Goal: Check status: Check status

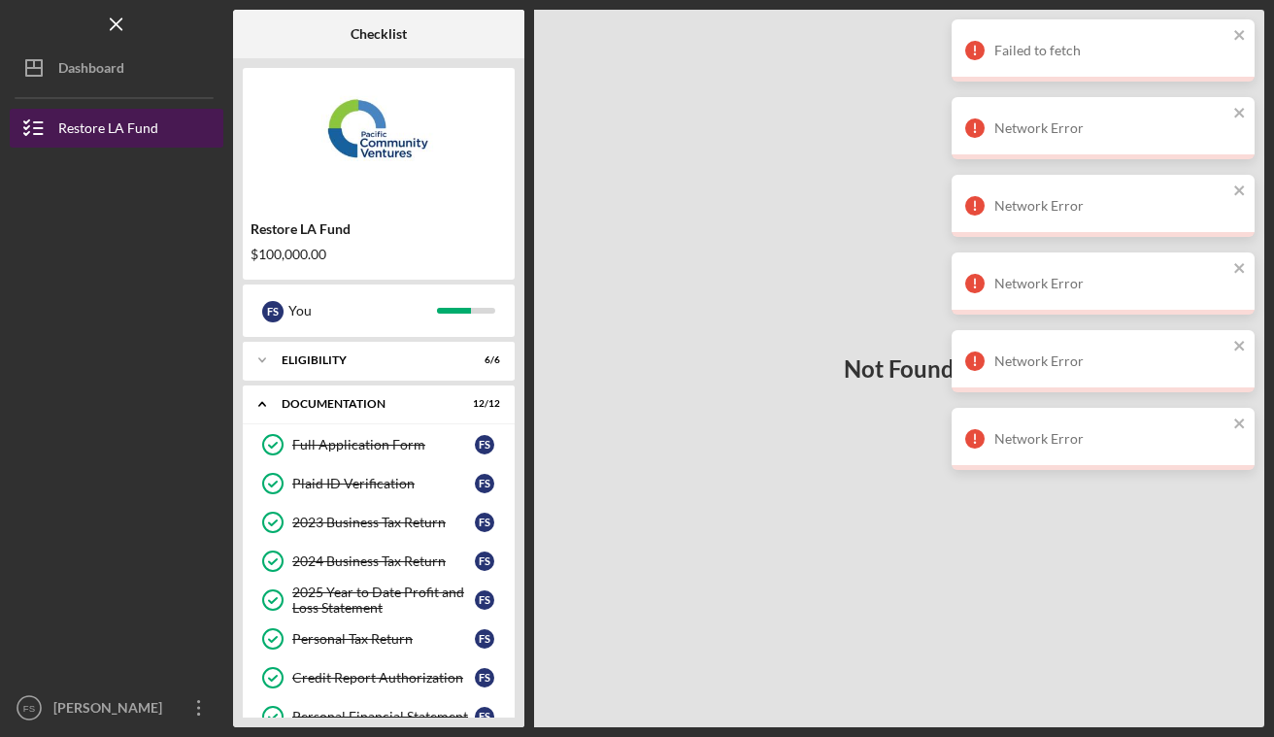
scroll to position [412, 0]
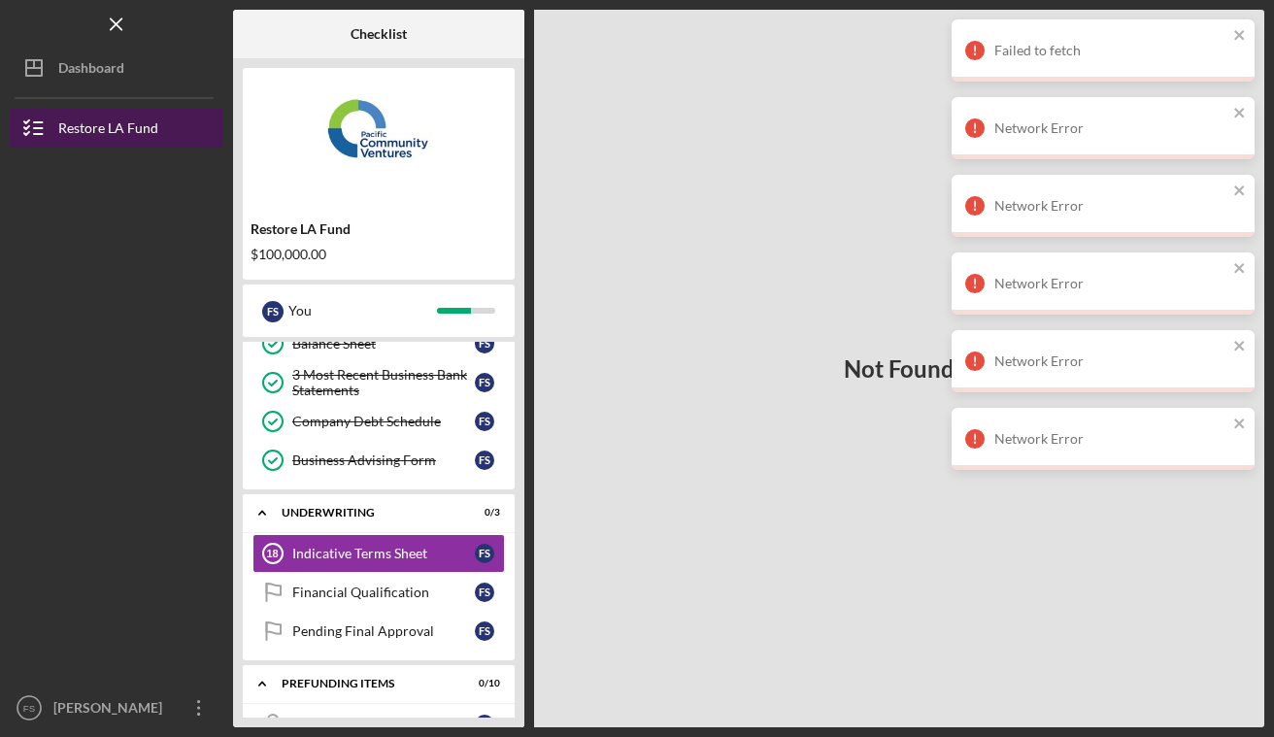
click at [143, 120] on div "Restore LA Fund" at bounding box center [108, 131] width 100 height 44
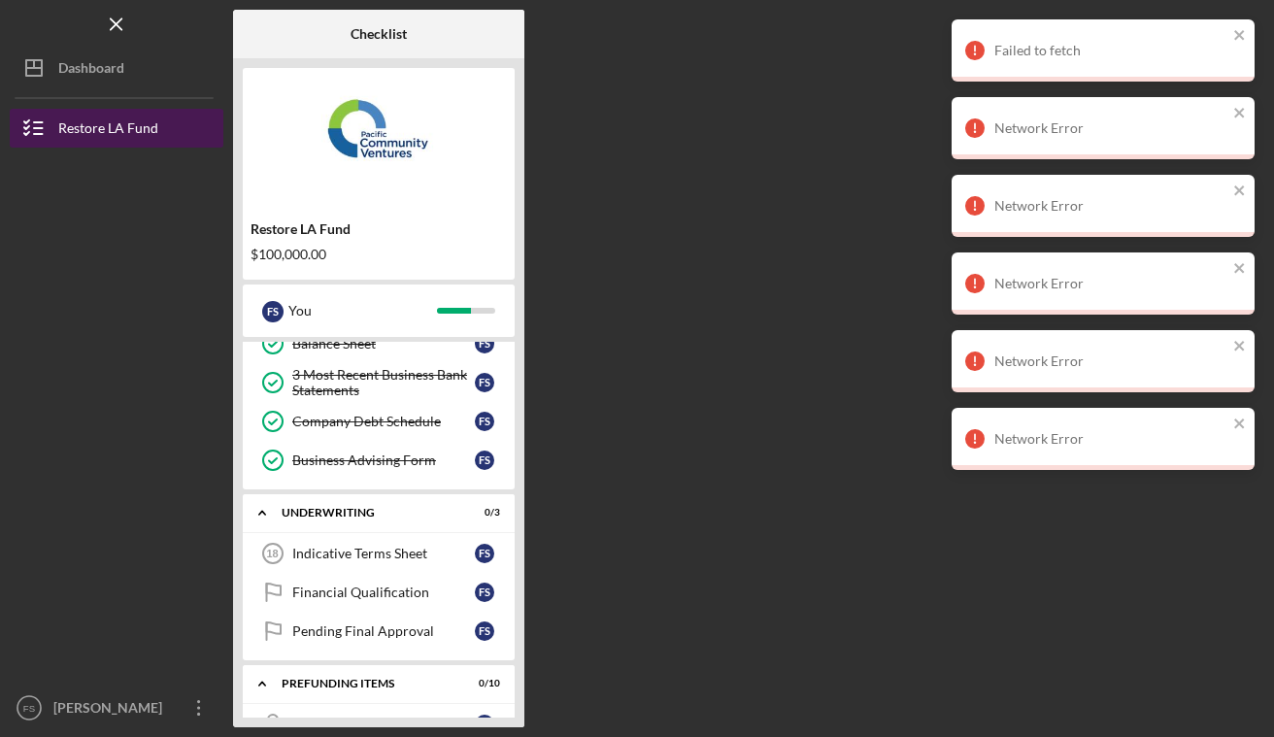
click at [143, 120] on div "Restore LA Fund" at bounding box center [108, 131] width 100 height 44
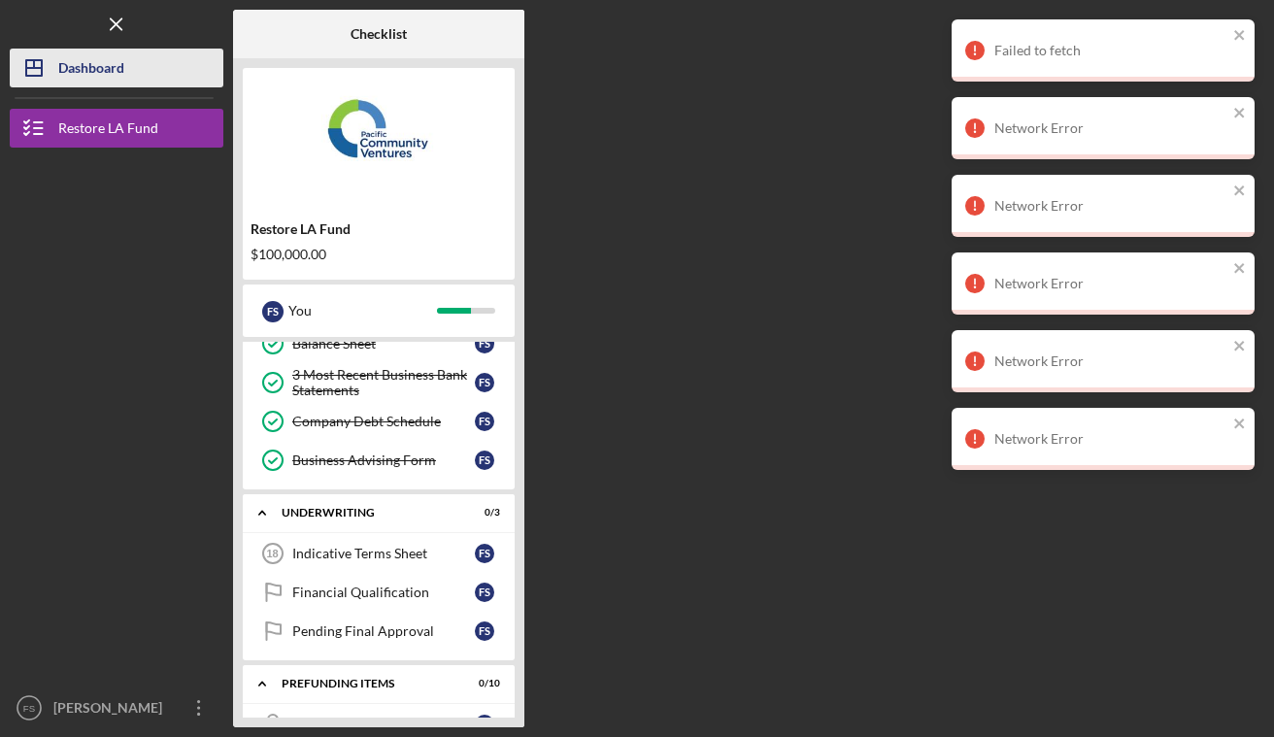
click at [100, 62] on div "Dashboard" at bounding box center [91, 71] width 66 height 44
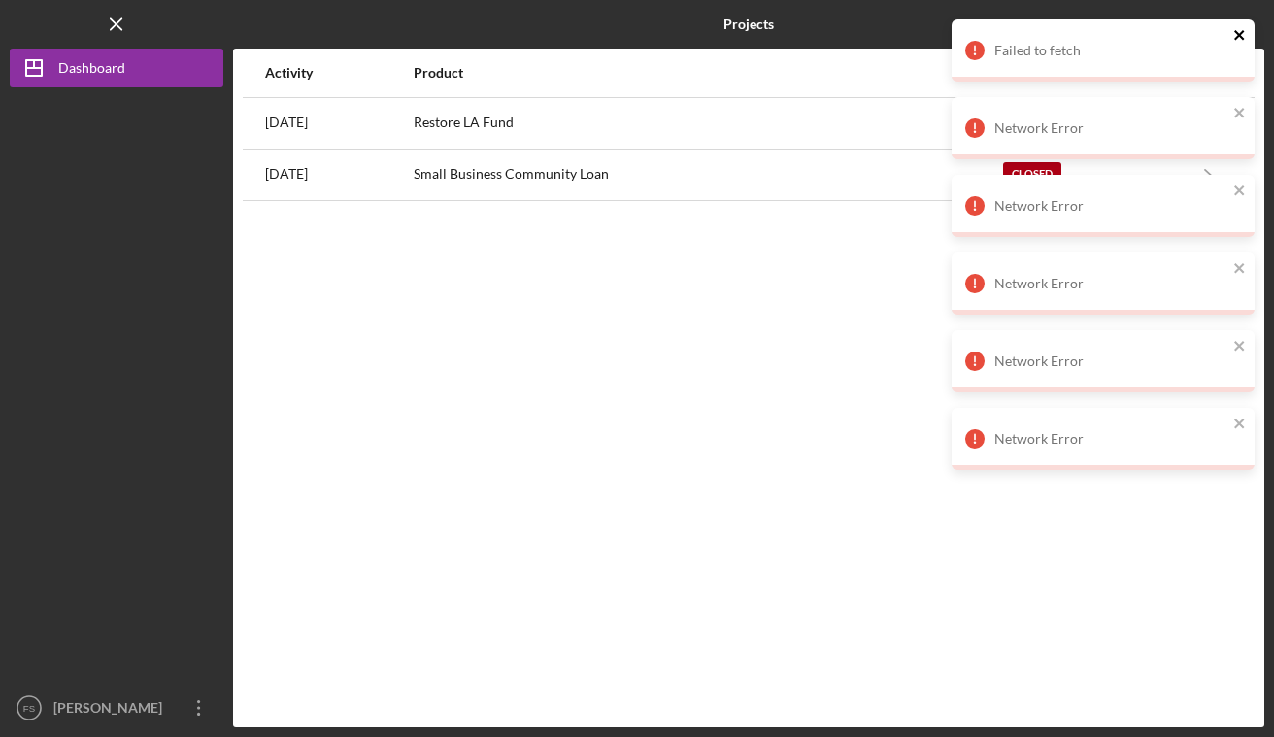
click at [1238, 42] on icon "close" at bounding box center [1240, 35] width 14 height 16
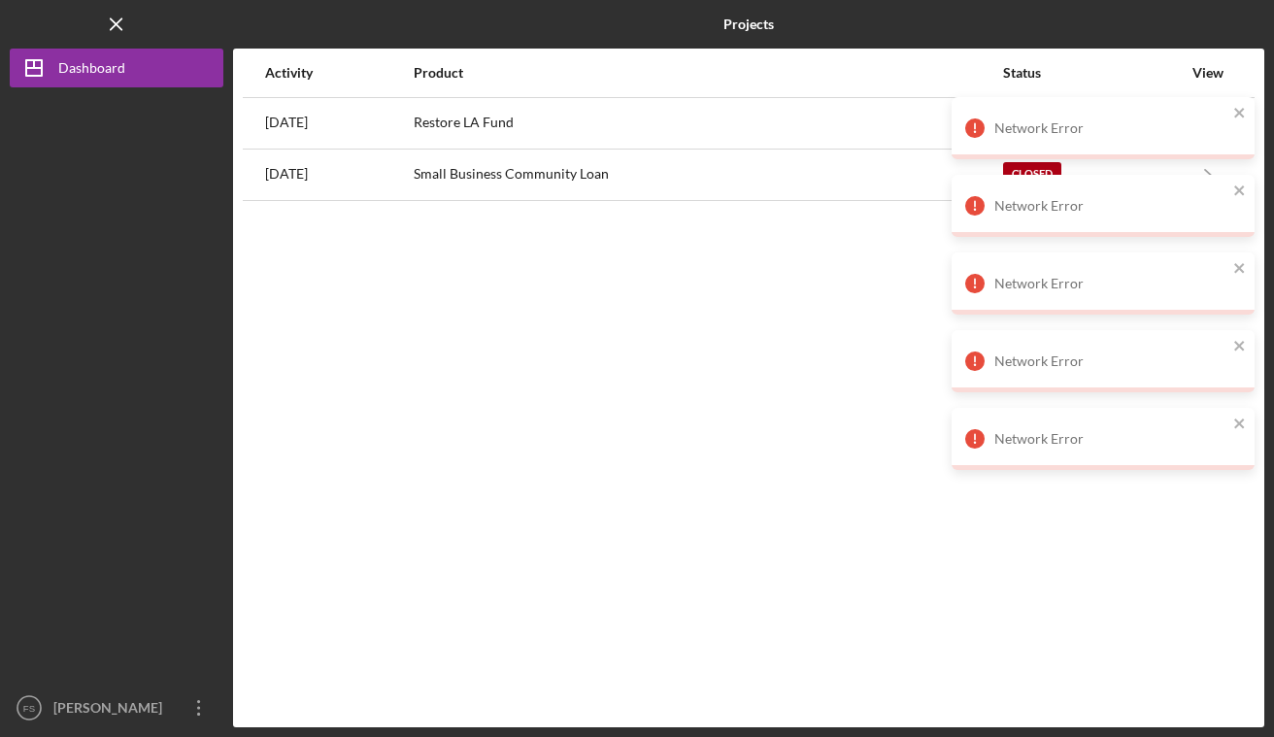
click at [1238, 42] on div "Failed to fetch Network Error Network Error Network Error Network Error Network…" at bounding box center [1103, 253] width 311 height 474
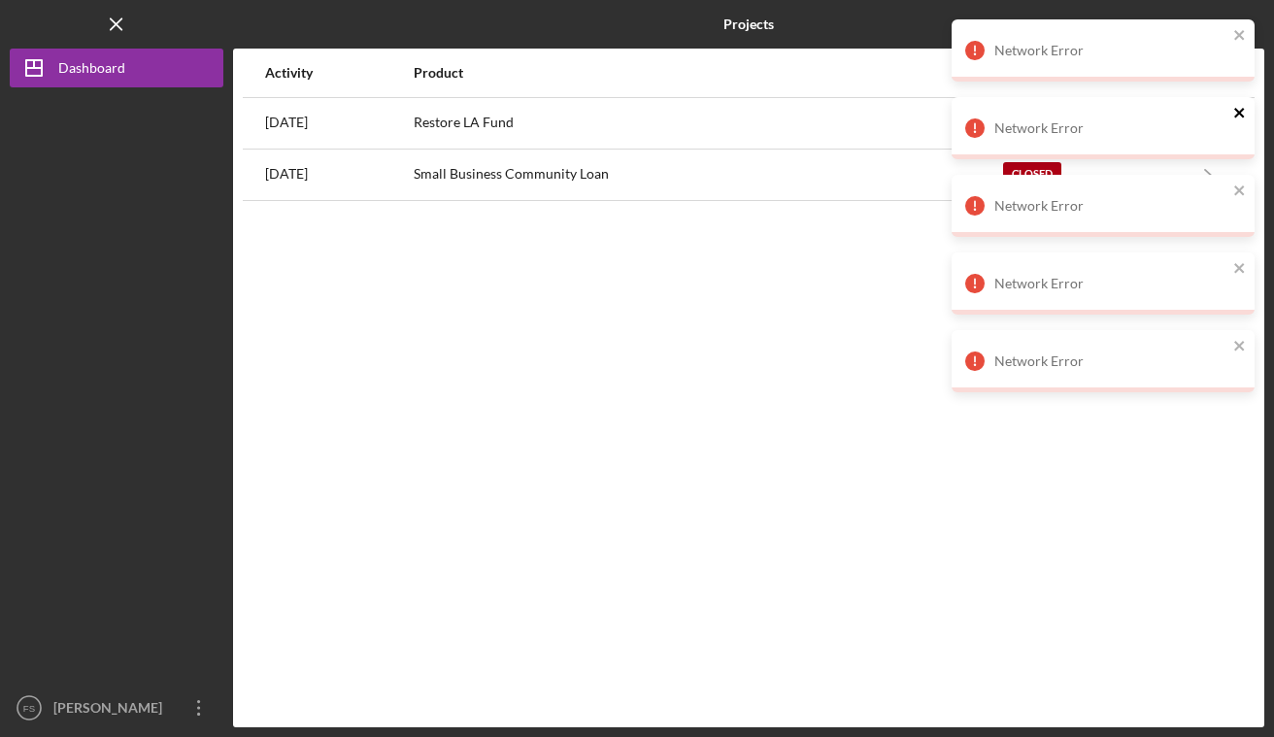
click at [1238, 110] on icon "close" at bounding box center [1240, 113] width 14 height 16
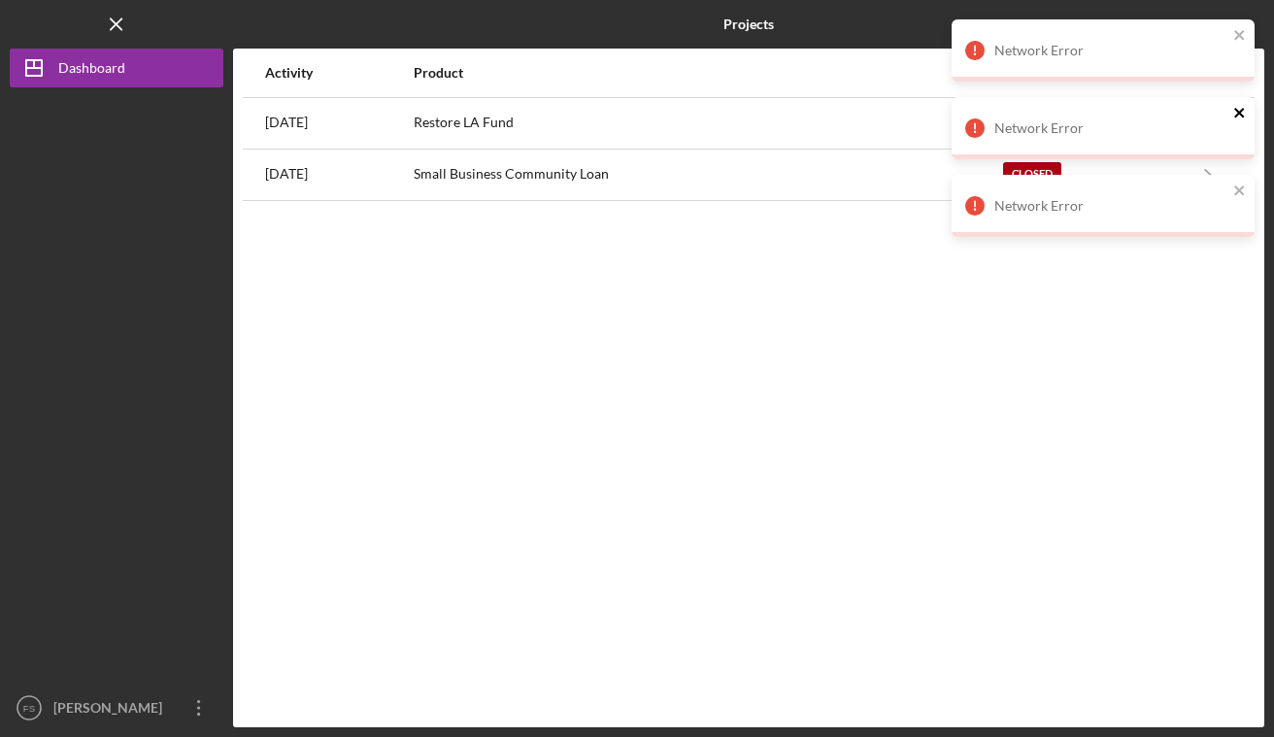
click at [1238, 110] on icon "close" at bounding box center [1240, 113] width 14 height 16
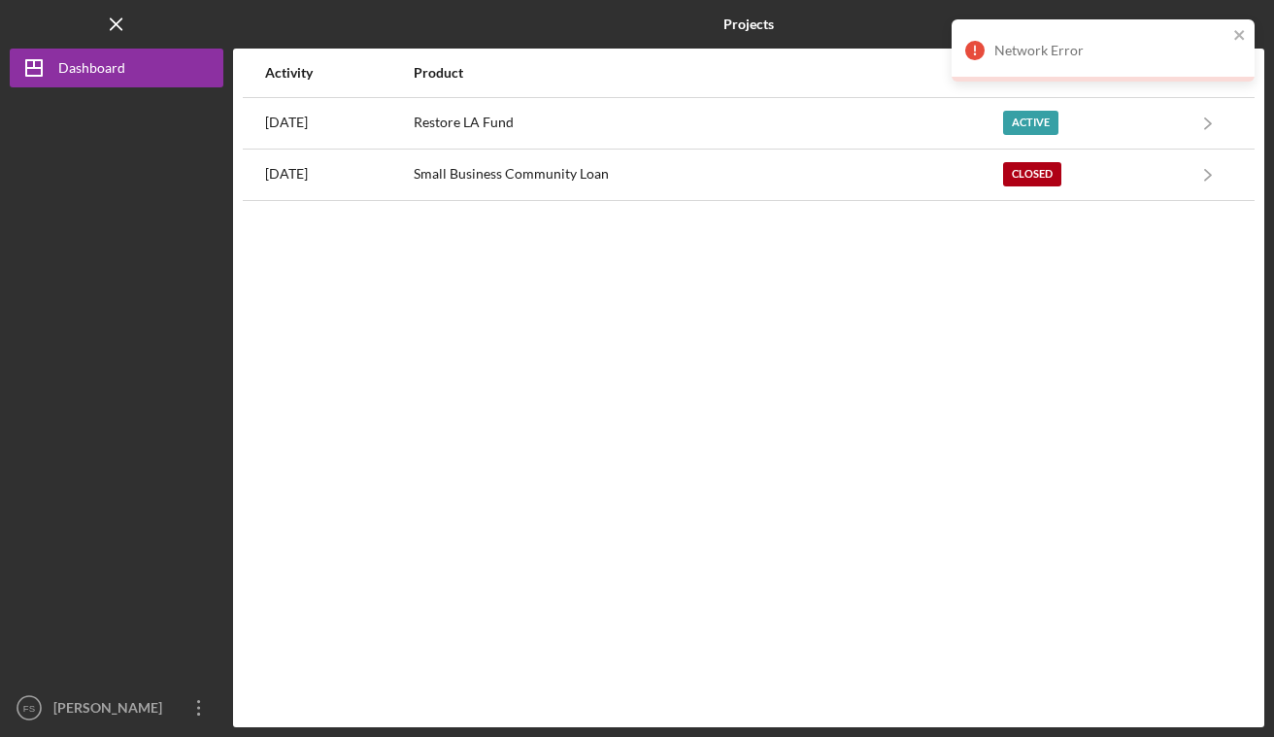
click at [1238, 113] on div "Network Error Network Error" at bounding box center [1103, 97] width 311 height 163
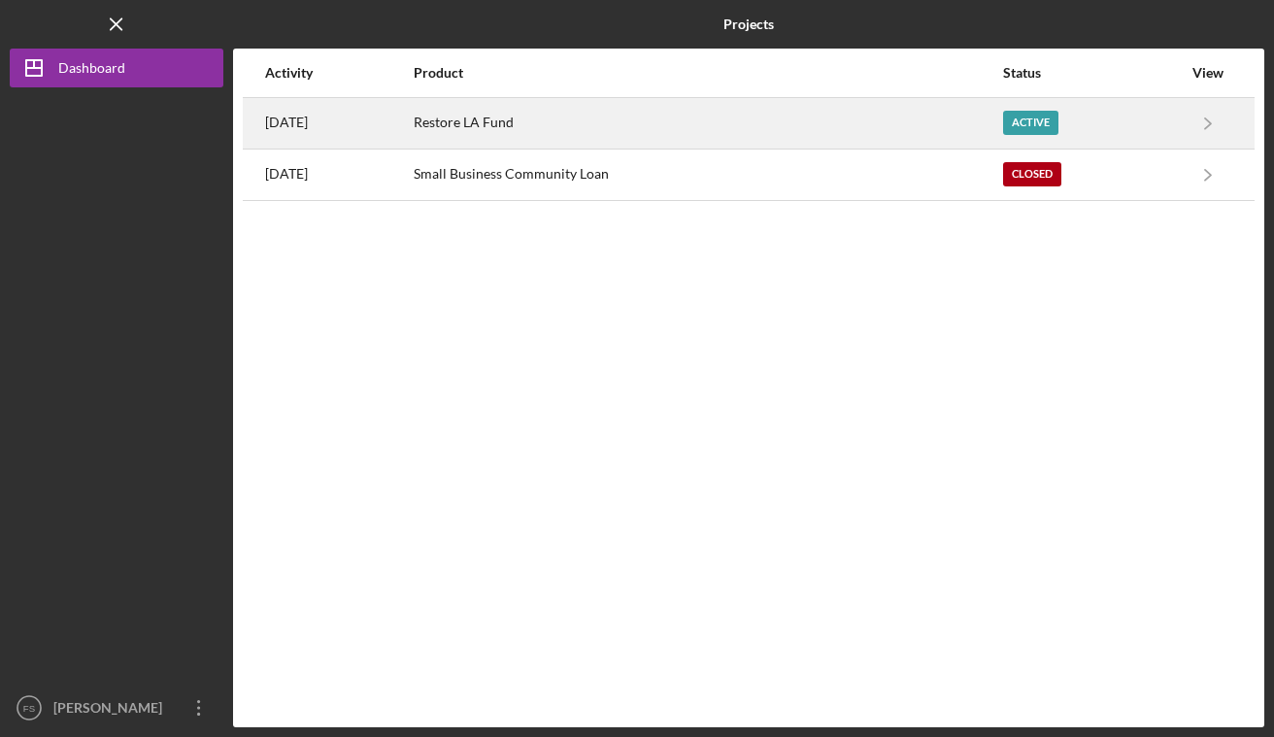
click at [800, 119] on div "Restore LA Fund" at bounding box center [708, 123] width 589 height 49
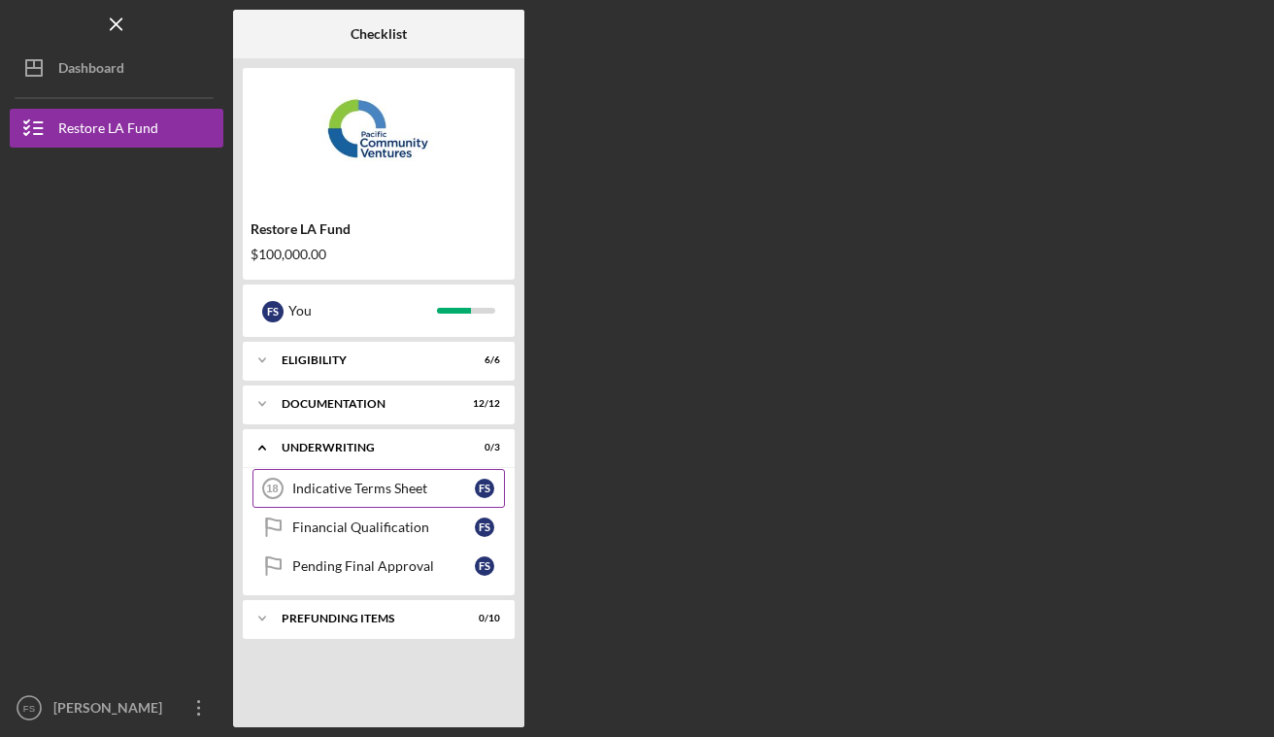
click at [396, 473] on link "Indicative Terms Sheet 18 Indicative Terms Sheet F S" at bounding box center [379, 488] width 253 height 39
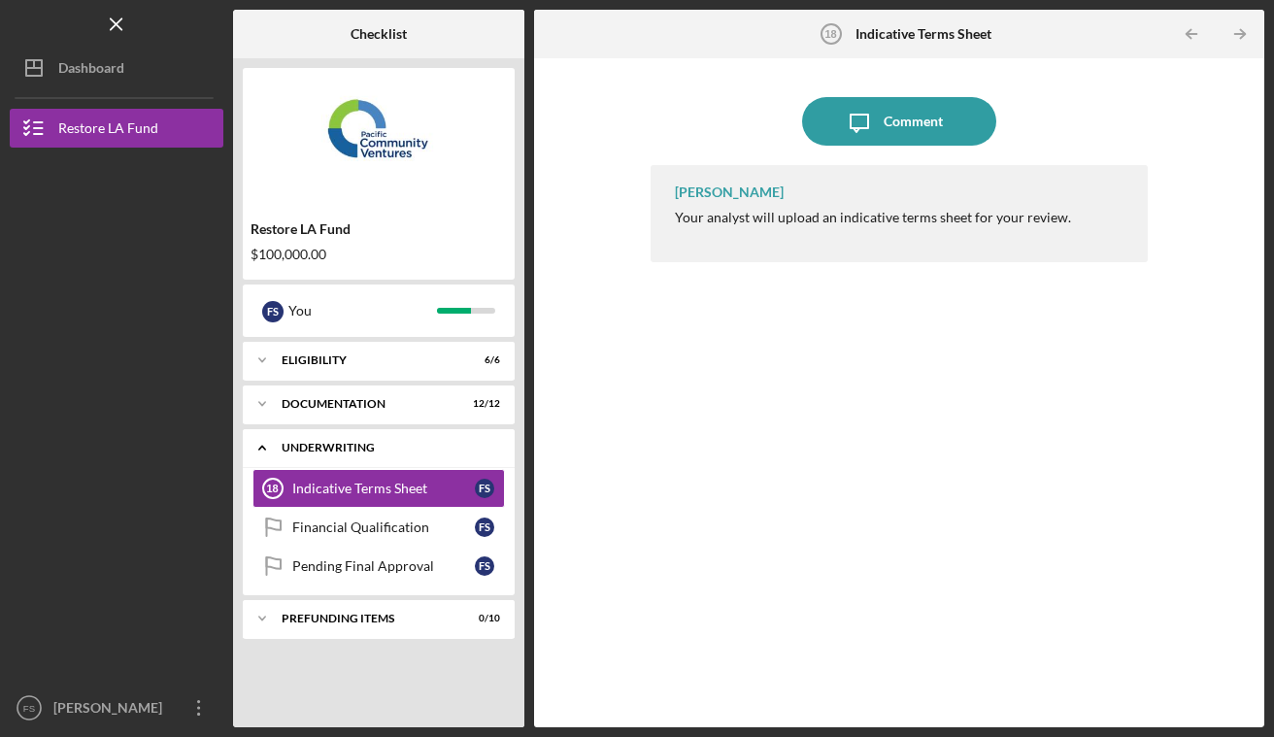
click at [409, 445] on div "Underwriting" at bounding box center [386, 448] width 209 height 12
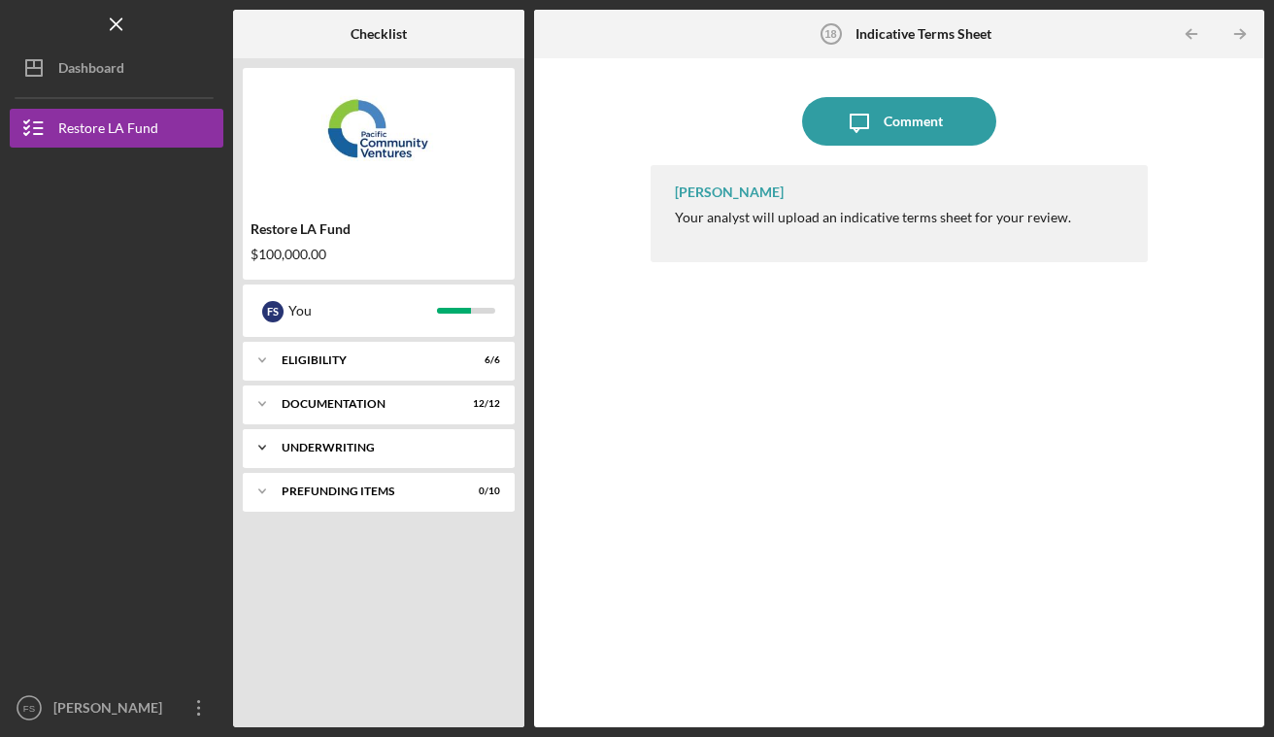
click at [409, 445] on div "Underwriting" at bounding box center [386, 448] width 209 height 12
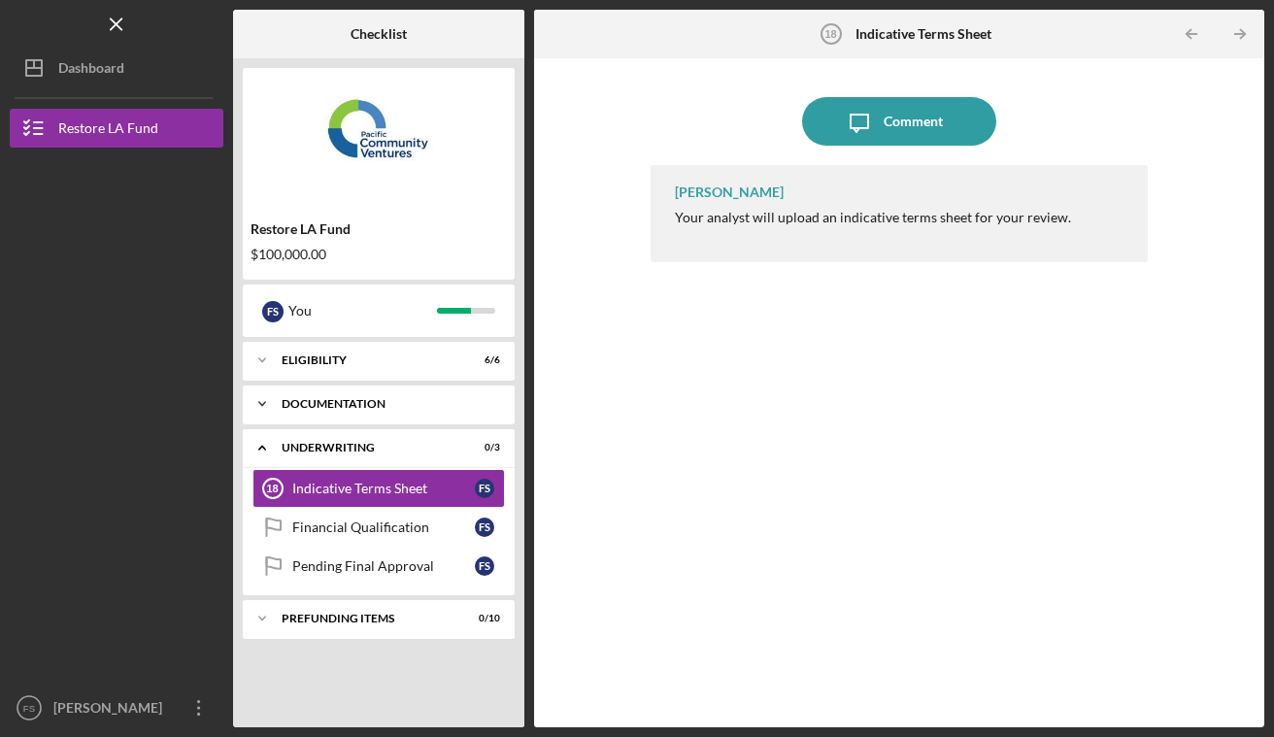
click at [396, 410] on div "Icon/Expander Documentation 12 / 12" at bounding box center [379, 404] width 272 height 39
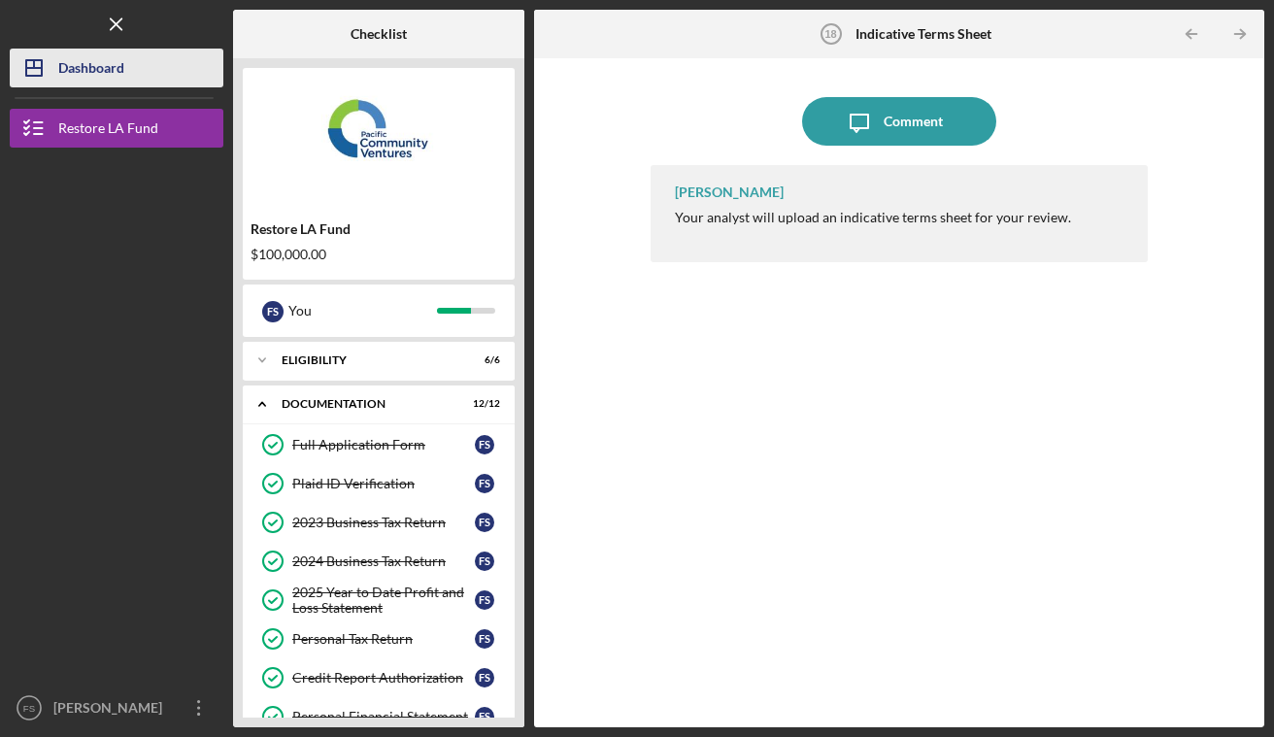
click at [122, 74] on div "Dashboard" at bounding box center [91, 71] width 66 height 44
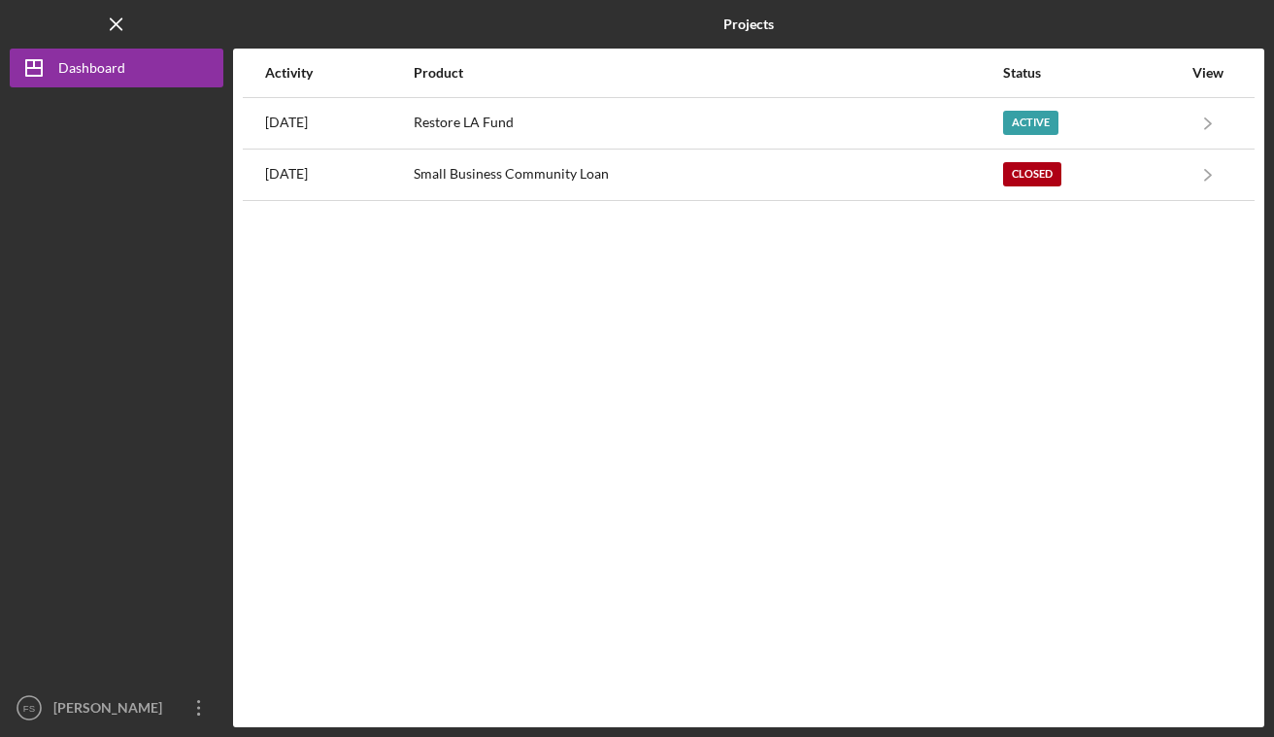
click at [97, 114] on div at bounding box center [117, 387] width 214 height 601
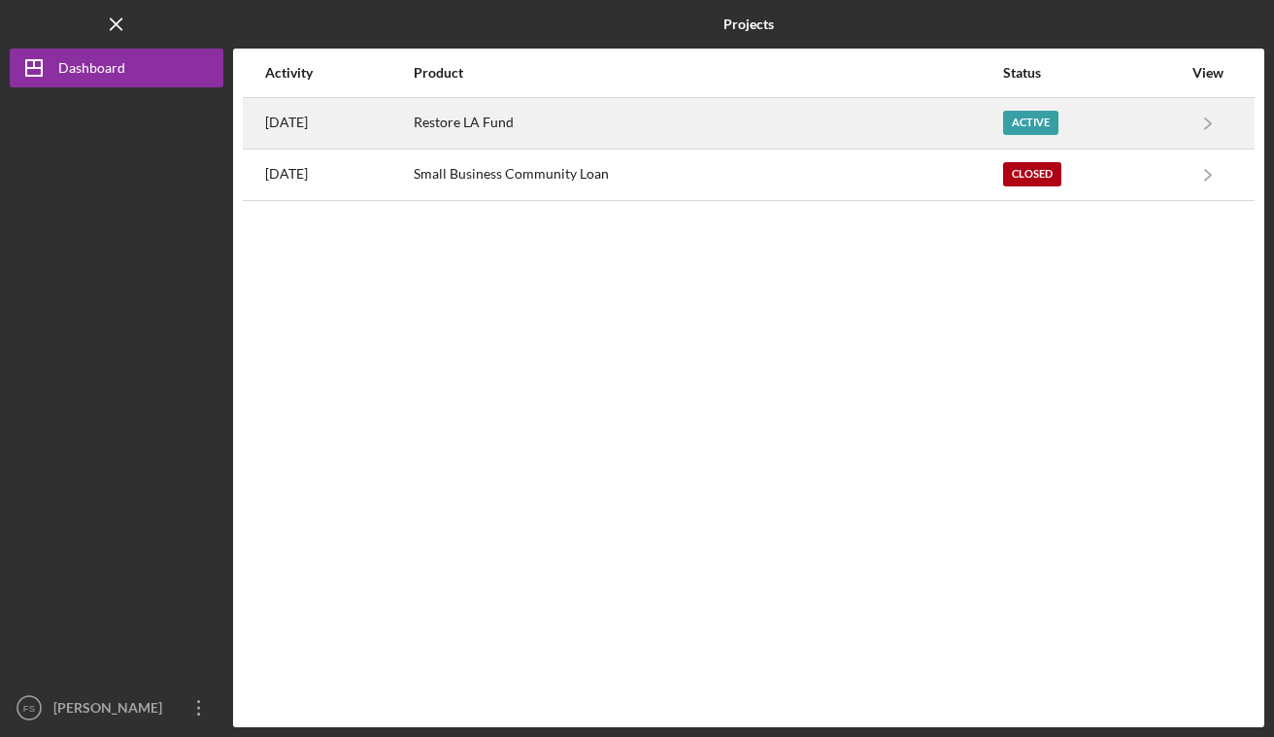
click at [412, 130] on div "[DATE]" at bounding box center [338, 123] width 147 height 49
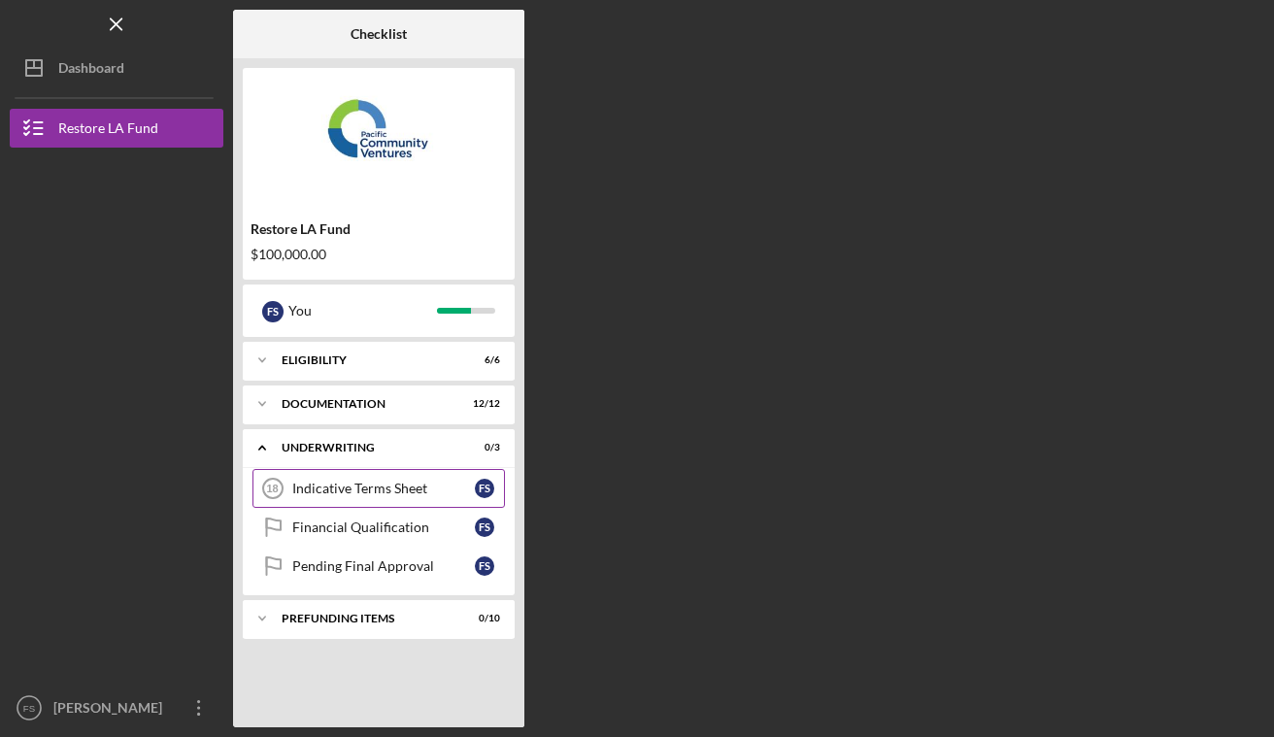
click at [375, 482] on div "Indicative Terms Sheet" at bounding box center [383, 489] width 183 height 16
